Goal: Information Seeking & Learning: Learn about a topic

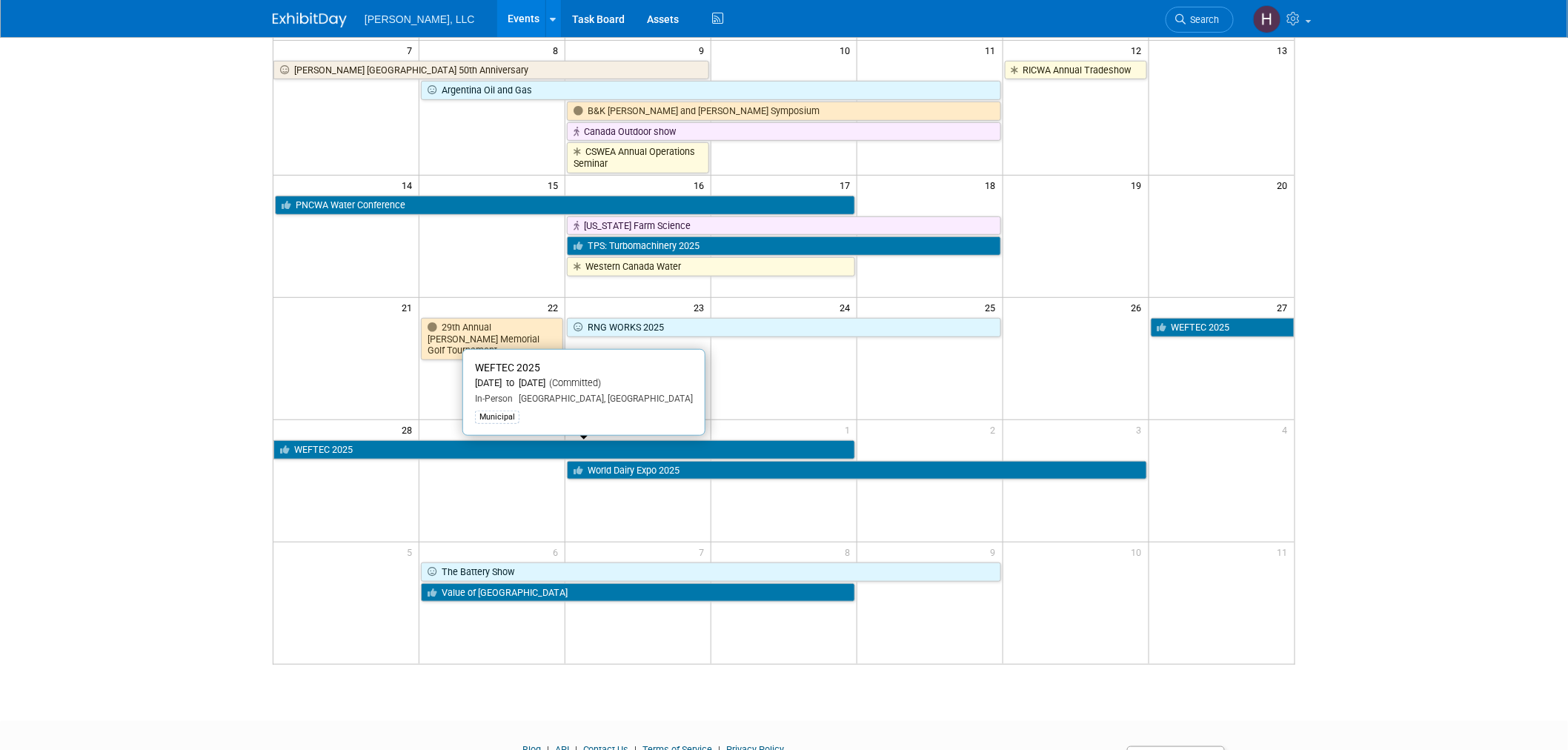
click at [534, 450] on link "WEFTEC 2025" at bounding box center [564, 450] width 582 height 19
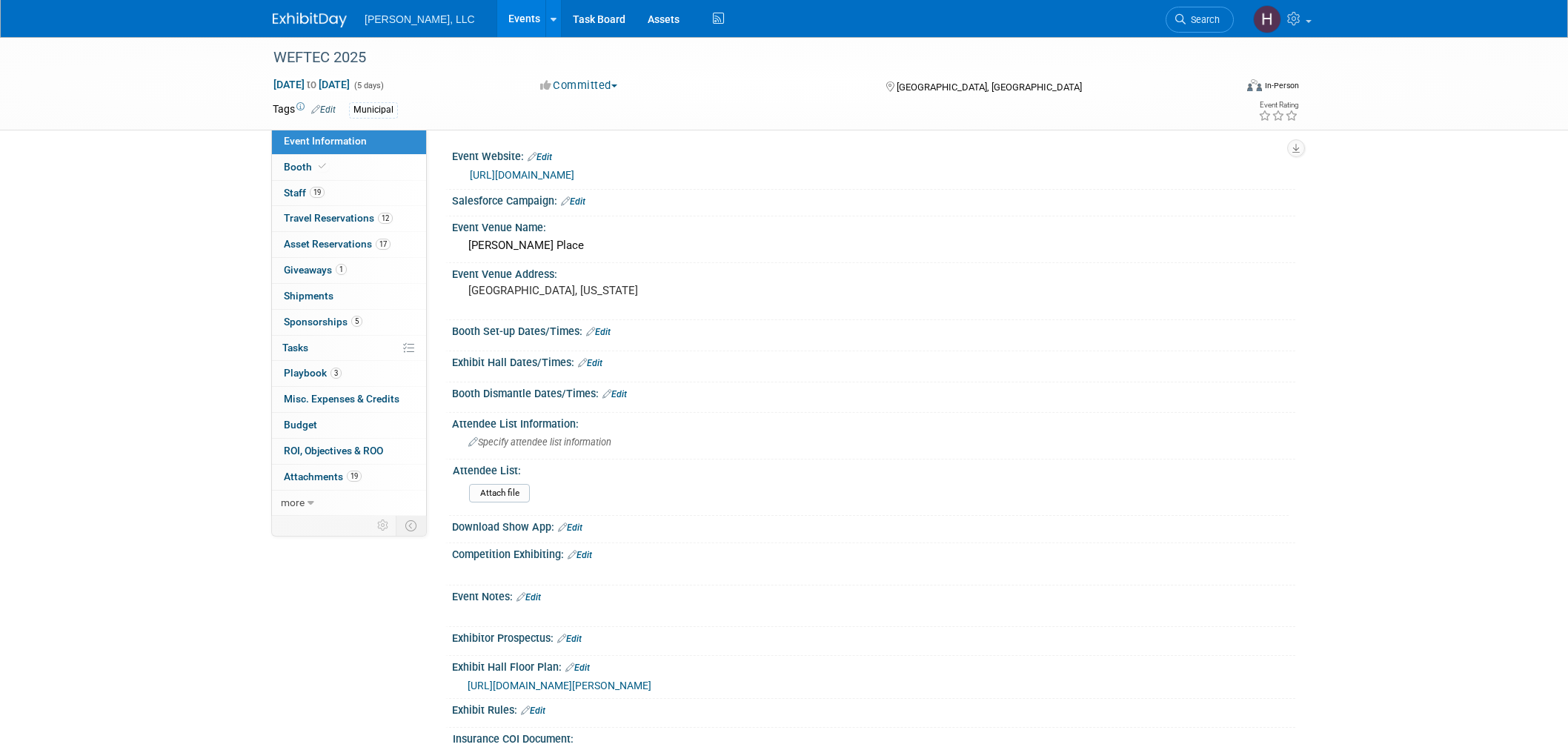
select select "Municipal"
click at [351, 216] on span "Travel Reservations 12" at bounding box center [338, 218] width 109 height 12
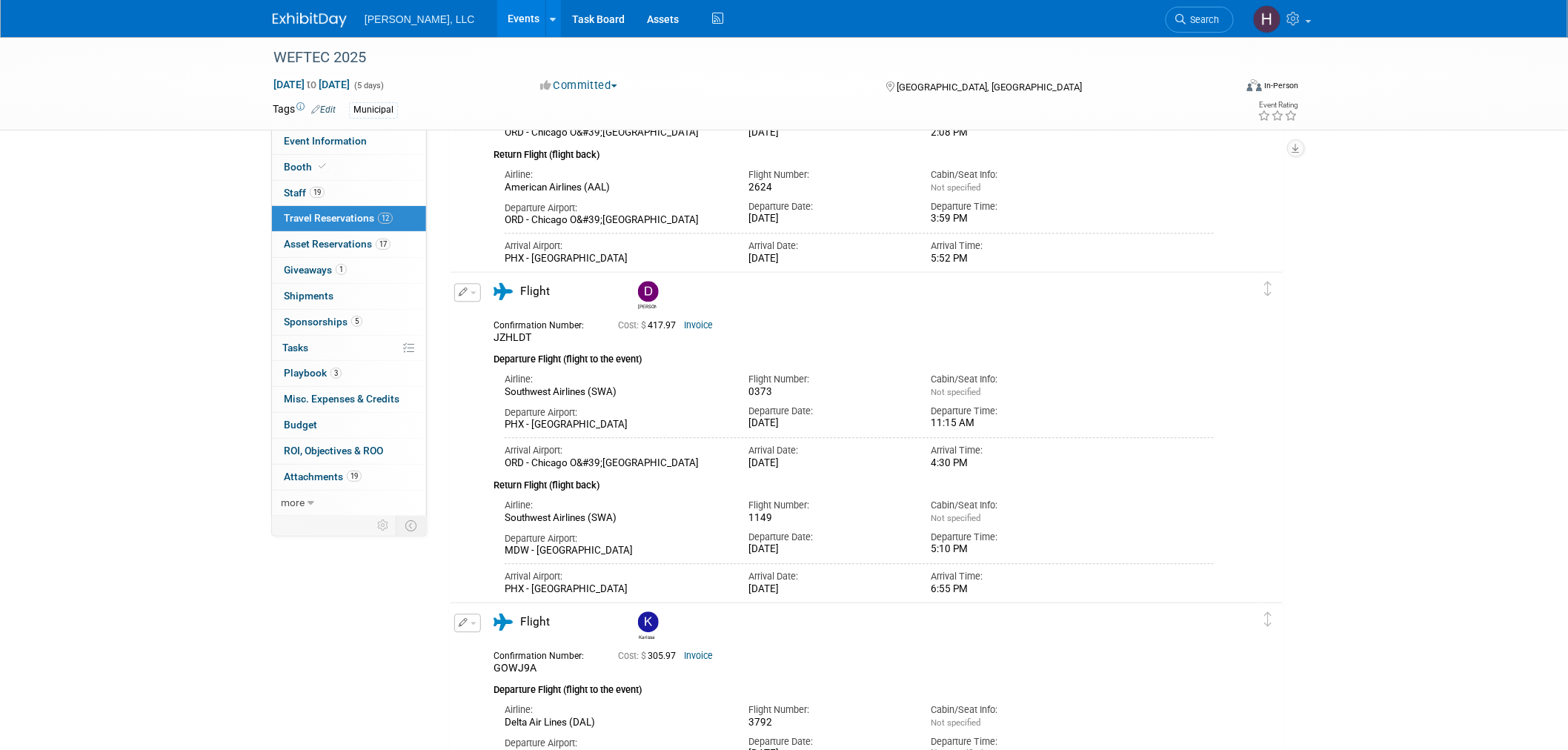
scroll to position [1399, 0]
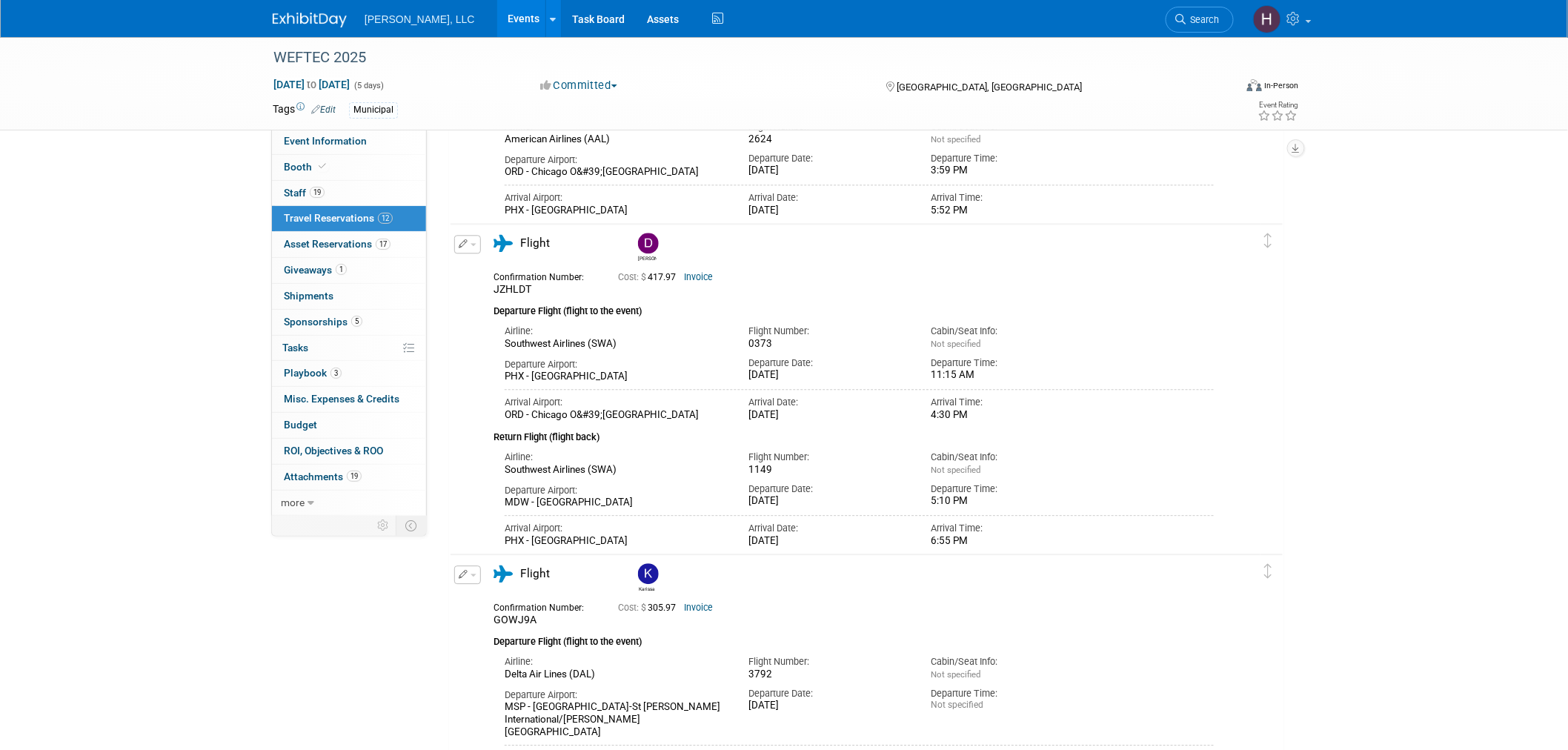
click at [706, 278] on link "Invoice" at bounding box center [698, 277] width 29 height 10
click at [497, 18] on link "Events" at bounding box center [525, 18] width 54 height 37
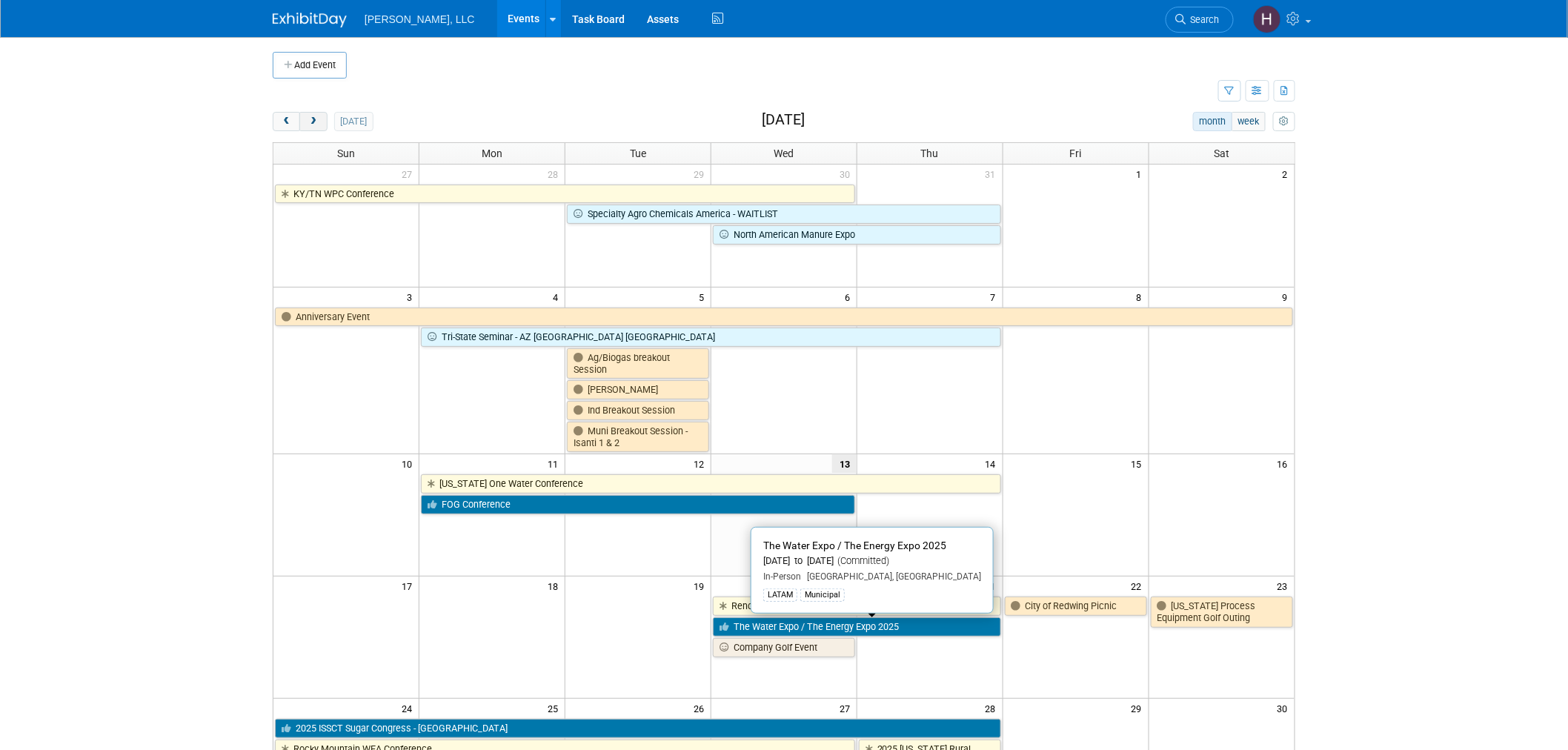
click at [306, 123] on button "next" at bounding box center [312, 121] width 27 height 19
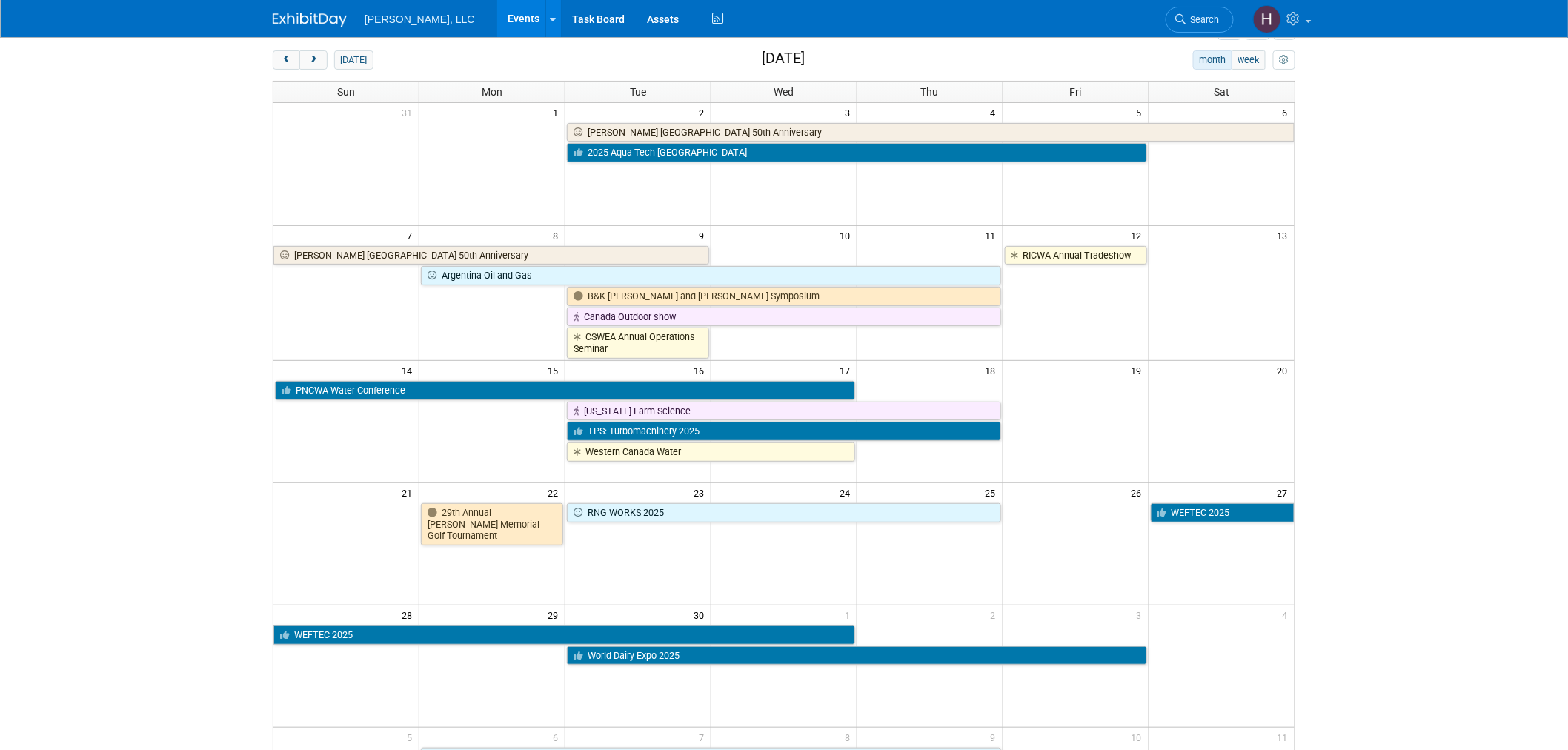
scroll to position [164, 0]
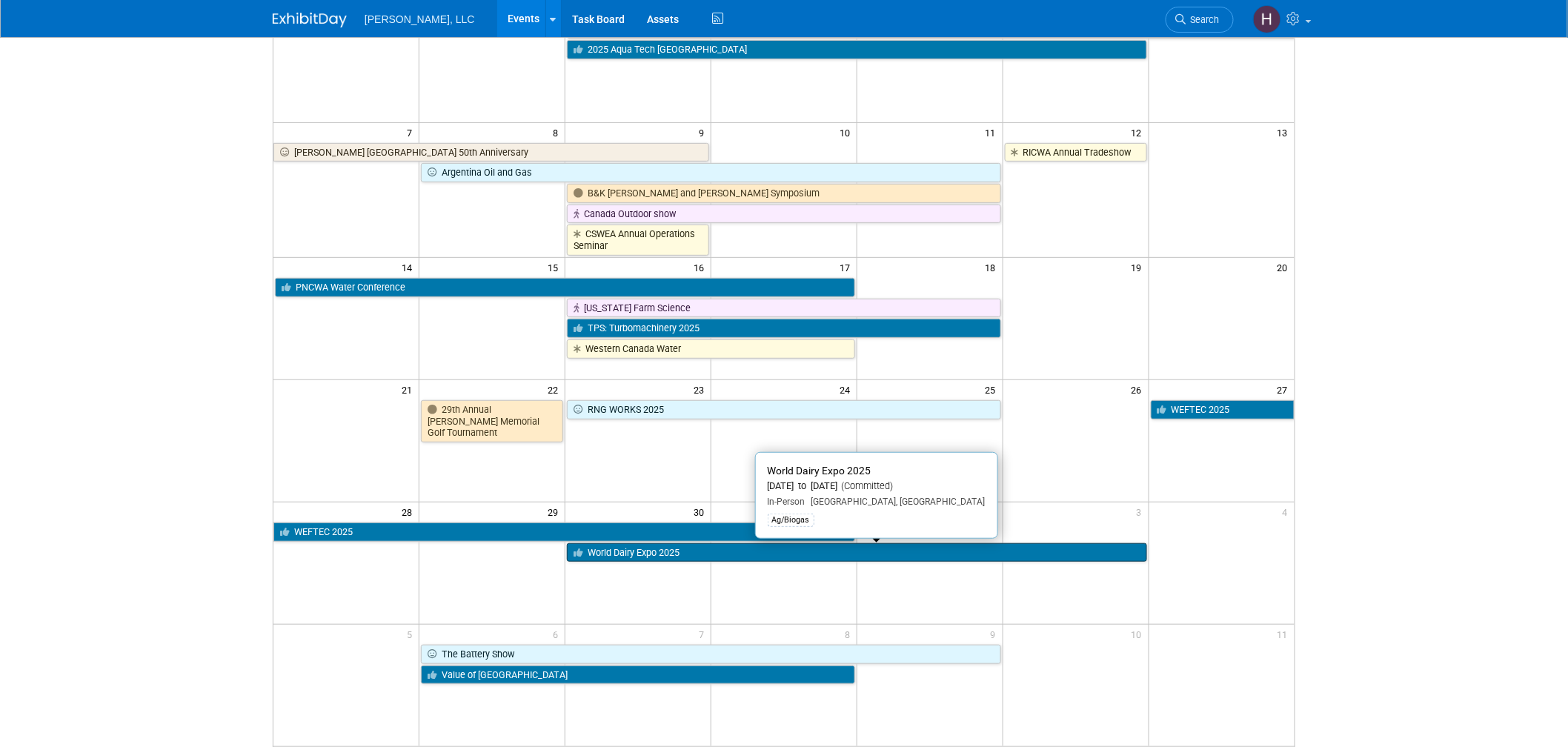
click at [873, 551] on link "World Dairy Expo 2025" at bounding box center [856, 552] width 580 height 19
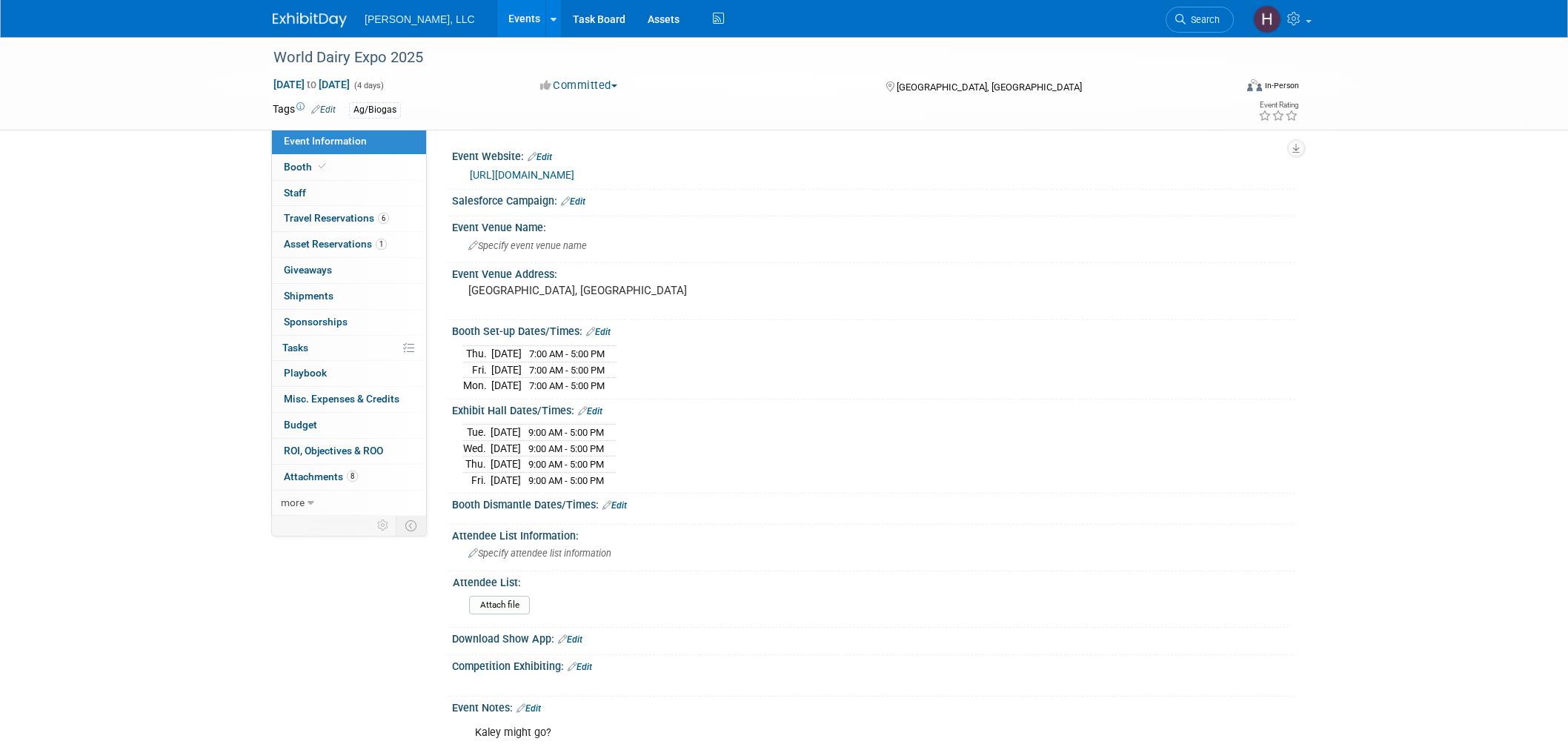
select select "Ag/Biogas"
drag, startPoint x: 457, startPoint y: 383, endPoint x: 709, endPoint y: 423, distance: 255.2
click at [709, 423] on div "Event Website: Edit https://worlddairyexpo.com/ Salesforce Campaign: Edit Event…" at bounding box center [866, 543] width 835 height 796
click at [709, 425] on div "Tue. Sep 30, 2025 9:00 AM - 5:00 PM Wed. Oct 1, 2025 9:00 AM - 5:00 PM Thu. Oct…" at bounding box center [874, 454] width 821 height 68
click at [1267, 293] on div "Event Venue Address: Madison, WI" at bounding box center [870, 292] width 850 height 57
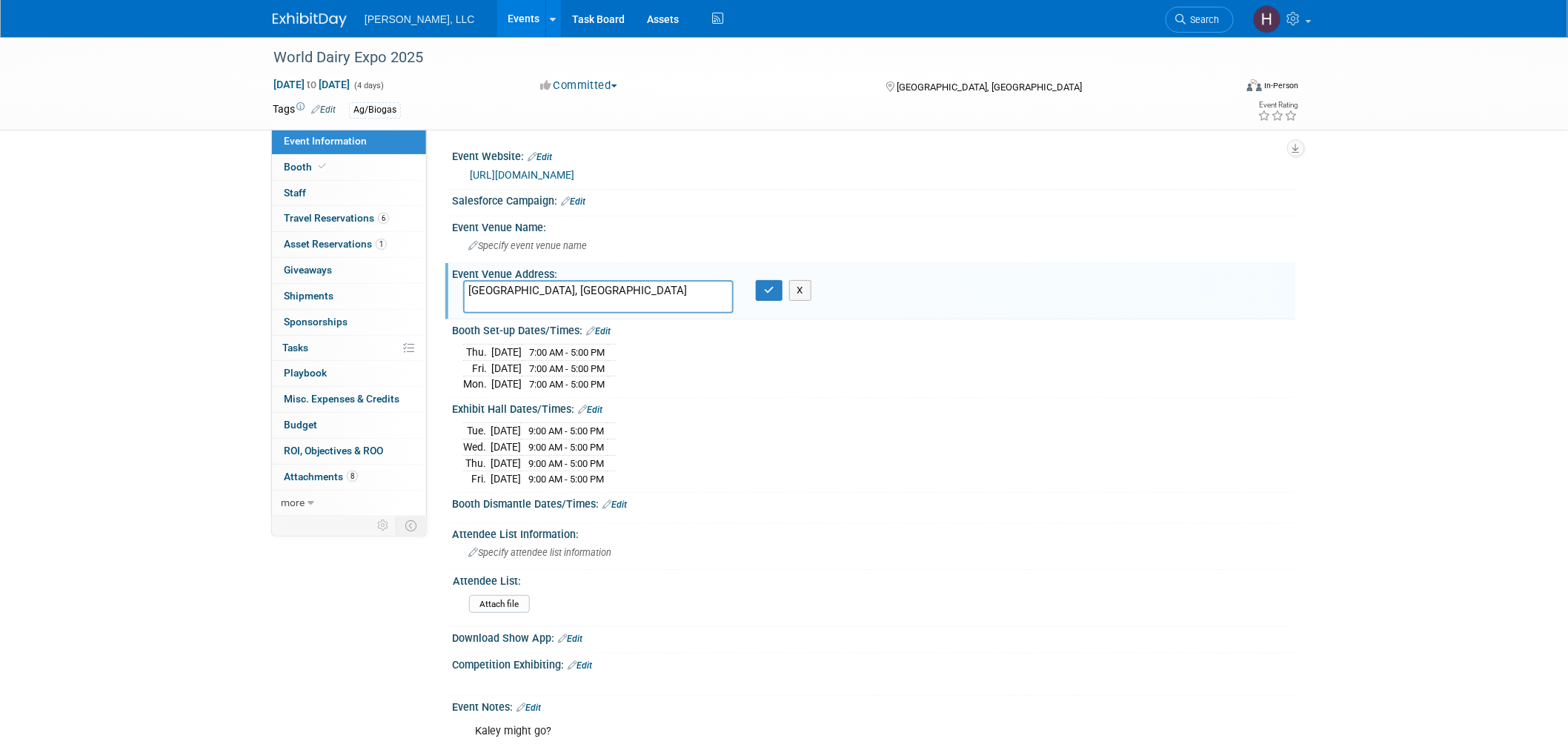
click at [1431, 434] on div "World Dairy Expo 2025 Sep 30, 2025 to Oct 3, 2025 (4 days) Sep 30, 2025 to Oct …" at bounding box center [784, 503] width 1568 height 933
